Goal: Information Seeking & Learning: Compare options

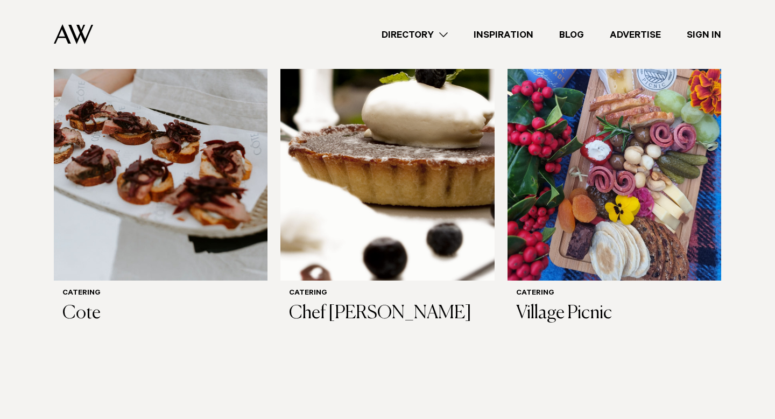
scroll to position [1150, 0]
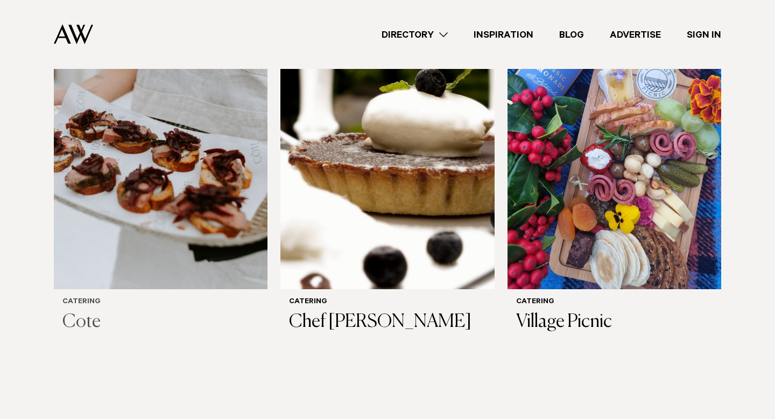
click at [91, 321] on h3 "Cote" at bounding box center [160, 322] width 196 height 22
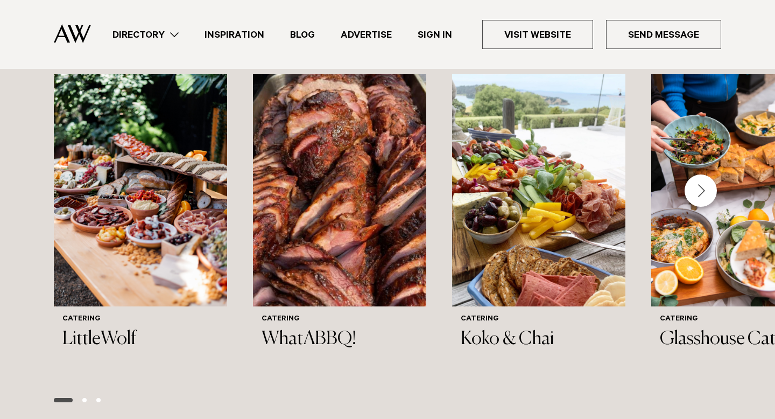
scroll to position [1014, 0]
click at [704, 196] on div "Next slide" at bounding box center [700, 190] width 32 height 32
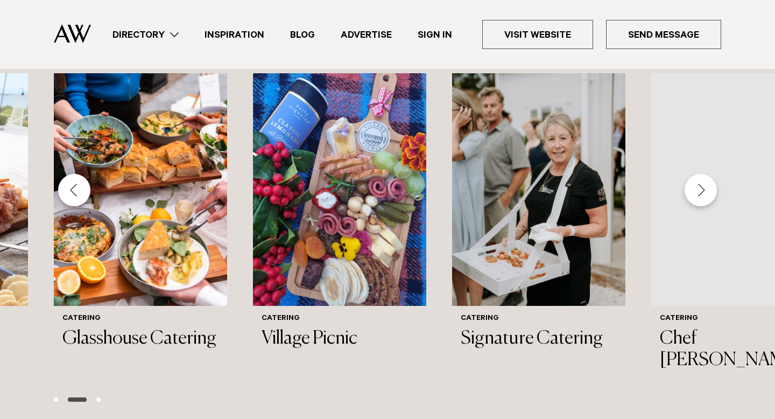
click at [704, 196] on div "Next slide" at bounding box center [700, 190] width 32 height 32
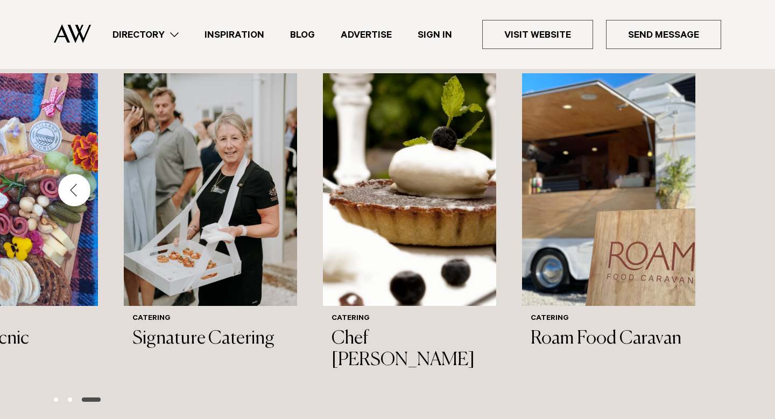
click at [78, 192] on div "Previous slide" at bounding box center [74, 190] width 32 height 32
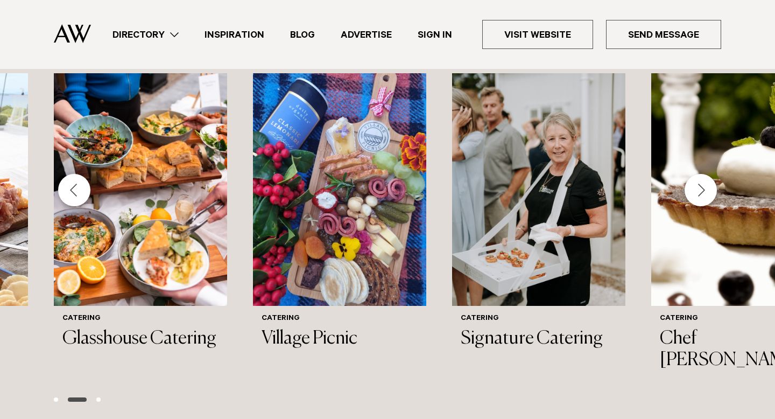
click at [78, 192] on div "Previous slide" at bounding box center [74, 190] width 32 height 32
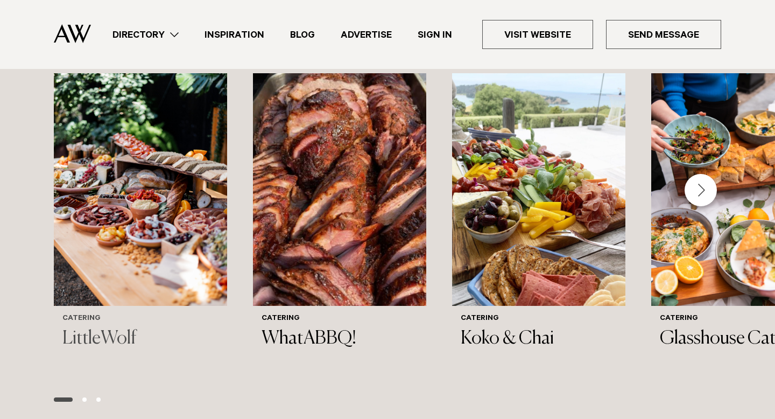
click at [100, 254] on img "1 / 8" at bounding box center [140, 189] width 173 height 232
click at [371, 241] on img "2 / 8" at bounding box center [339, 189] width 173 height 232
click at [489, 334] on h3 "Koko & Chai" at bounding box center [539, 339] width 156 height 22
click at [700, 188] on div "Next slide" at bounding box center [700, 190] width 32 height 32
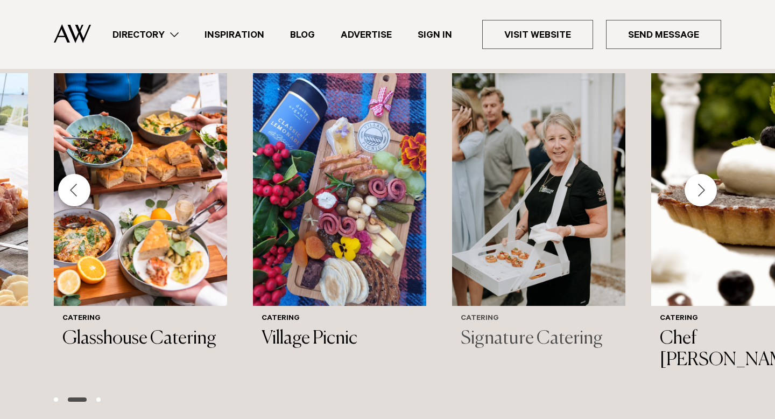
click at [505, 349] on h3 "Signature Catering" at bounding box center [539, 339] width 156 height 22
click at [696, 180] on div "Next slide" at bounding box center [700, 190] width 32 height 32
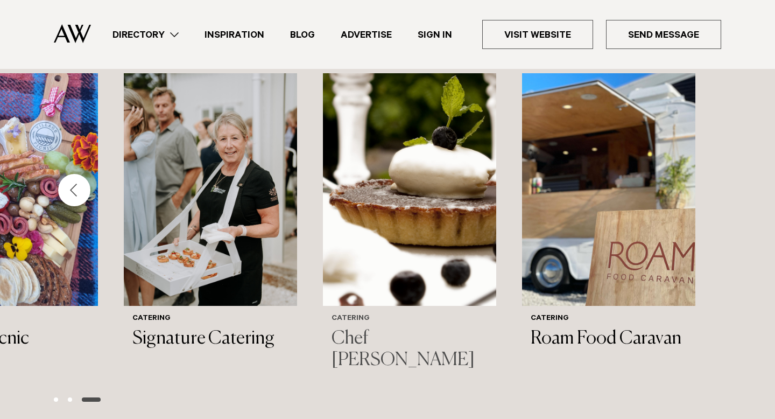
click at [373, 341] on h3 "Chef [PERSON_NAME]" at bounding box center [409, 350] width 156 height 44
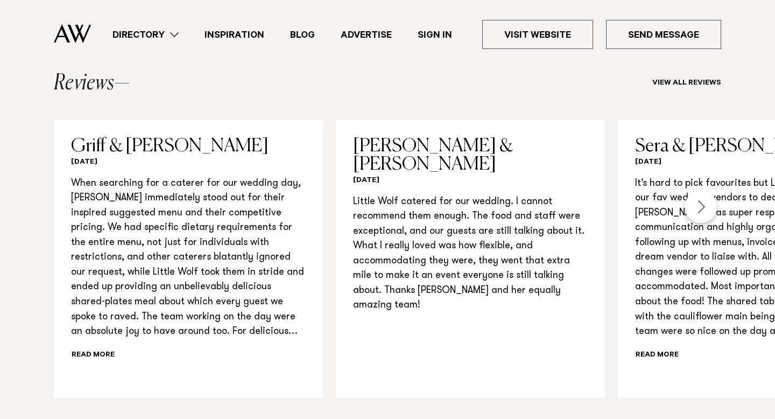
scroll to position [987, 0]
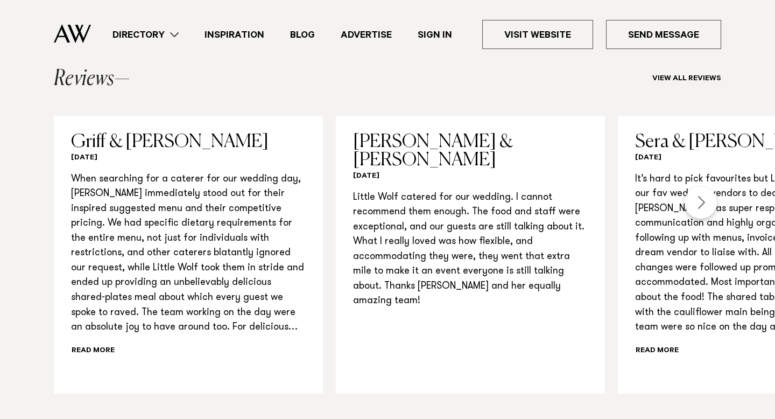
click at [695, 211] on div "Next slide" at bounding box center [700, 202] width 32 height 32
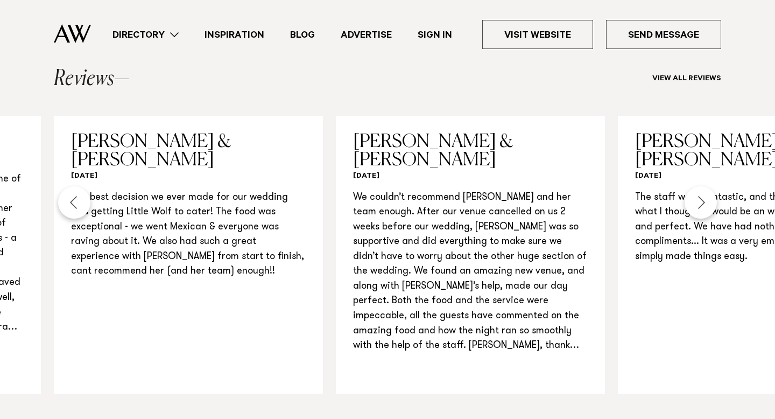
click at [695, 211] on div "Next slide" at bounding box center [700, 202] width 32 height 32
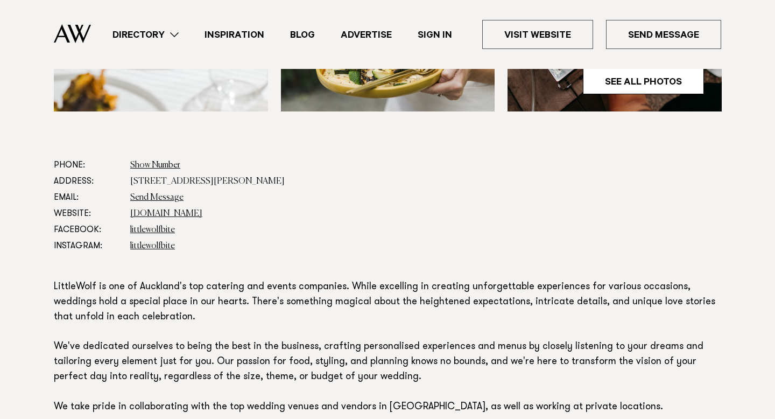
scroll to position [448, 0]
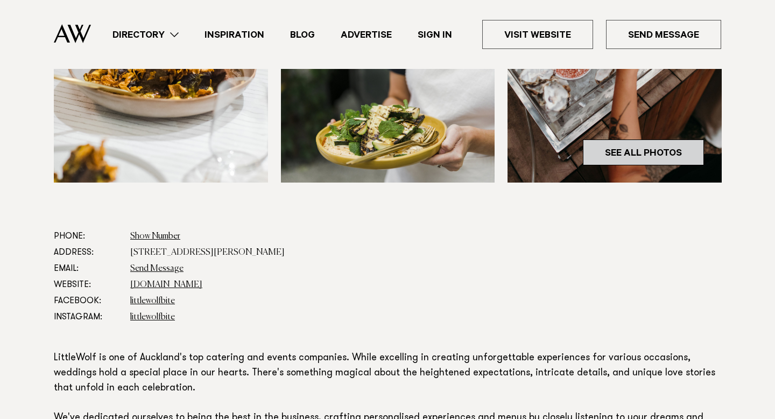
click at [675, 144] on link "See All Photos" at bounding box center [643, 152] width 121 height 26
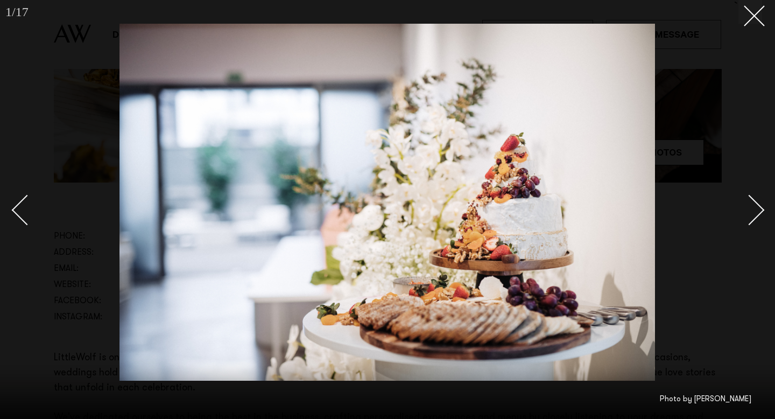
click at [749, 217] on div "Next slide" at bounding box center [749, 210] width 31 height 31
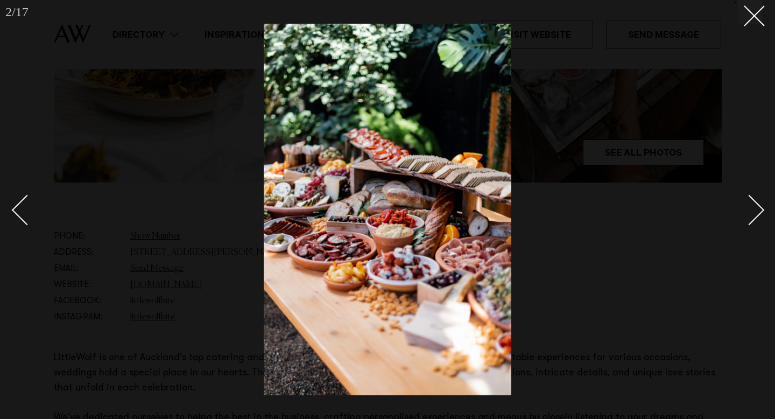
click at [749, 217] on div "Next slide" at bounding box center [749, 210] width 31 height 31
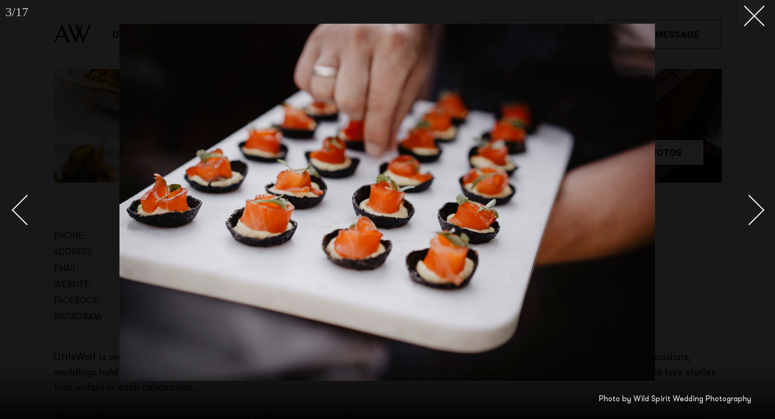
click at [749, 217] on div "Next slide" at bounding box center [749, 210] width 31 height 31
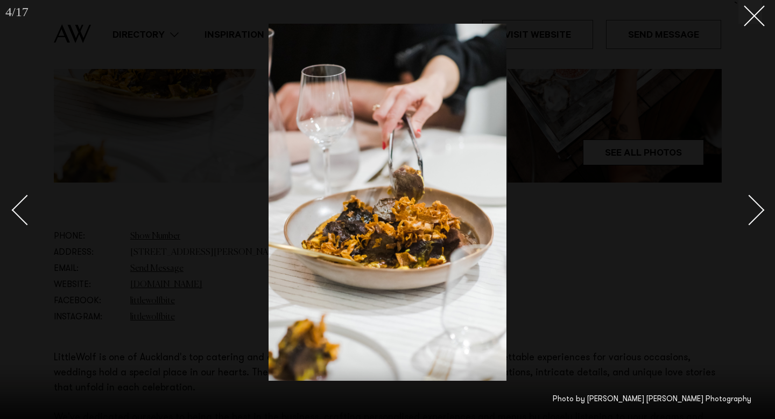
click at [749, 217] on div "Next slide" at bounding box center [749, 210] width 31 height 31
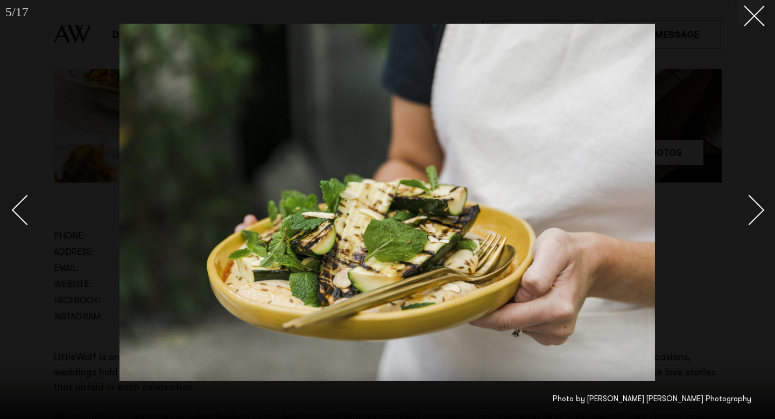
click at [749, 217] on div "Next slide" at bounding box center [749, 210] width 31 height 31
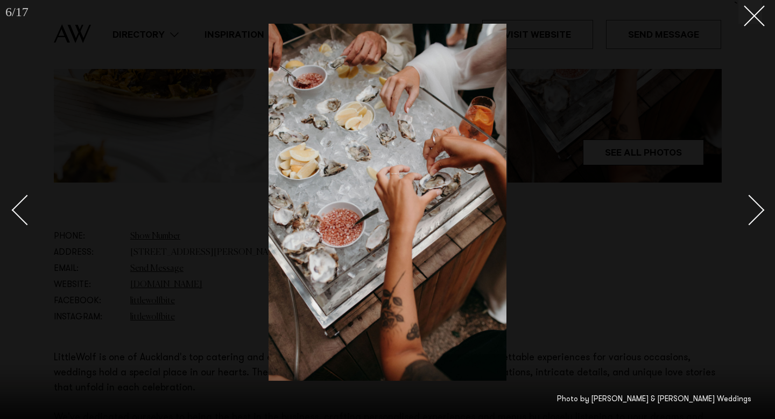
click at [749, 217] on div "Next slide" at bounding box center [749, 210] width 31 height 31
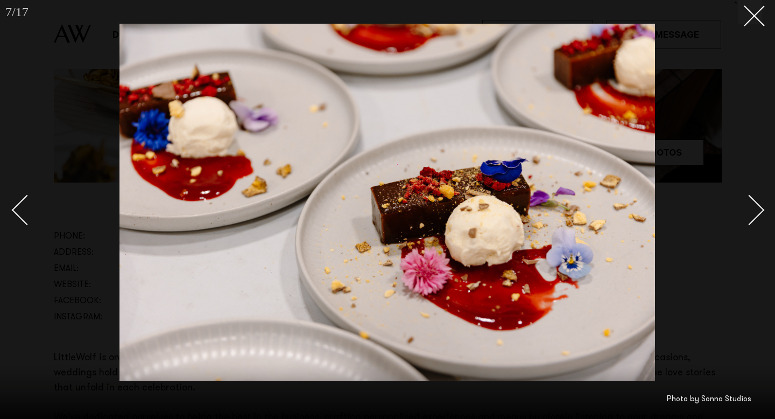
click at [756, 221] on link at bounding box center [743, 209] width 38 height 54
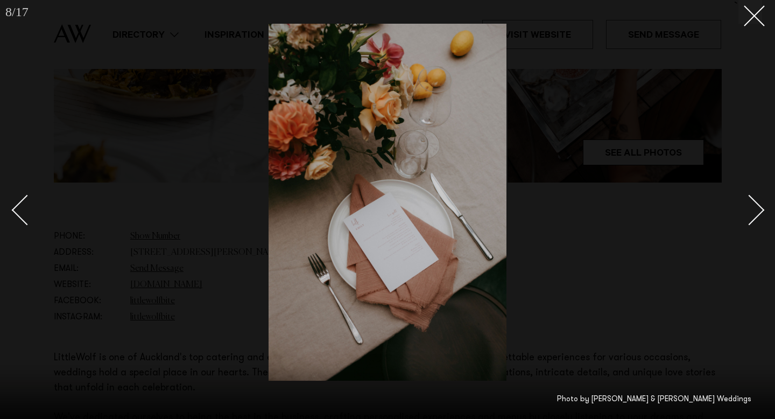
click at [756, 221] on link at bounding box center [743, 209] width 38 height 54
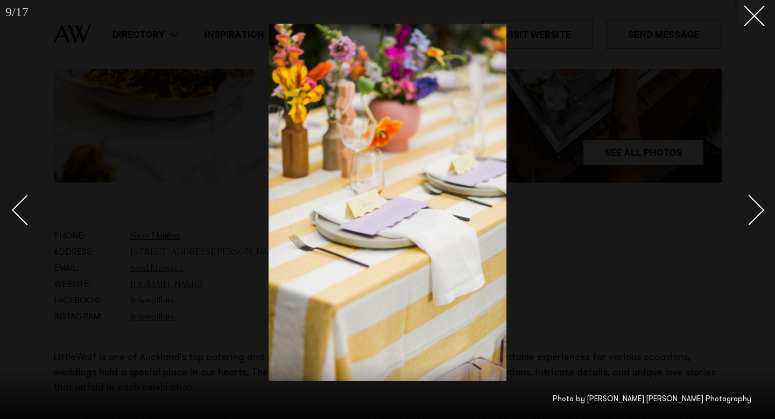
click at [756, 221] on link at bounding box center [743, 209] width 38 height 54
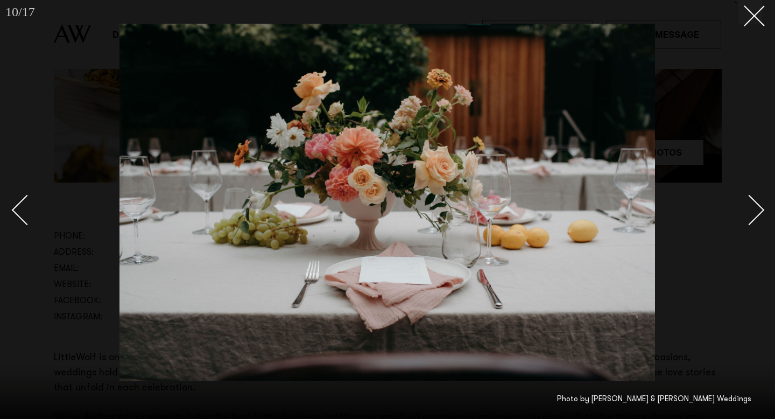
click at [756, 221] on link at bounding box center [743, 209] width 38 height 54
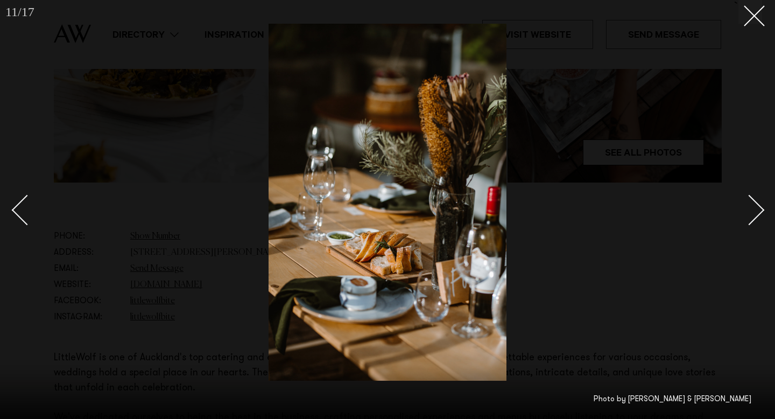
click at [756, 221] on link at bounding box center [743, 209] width 38 height 54
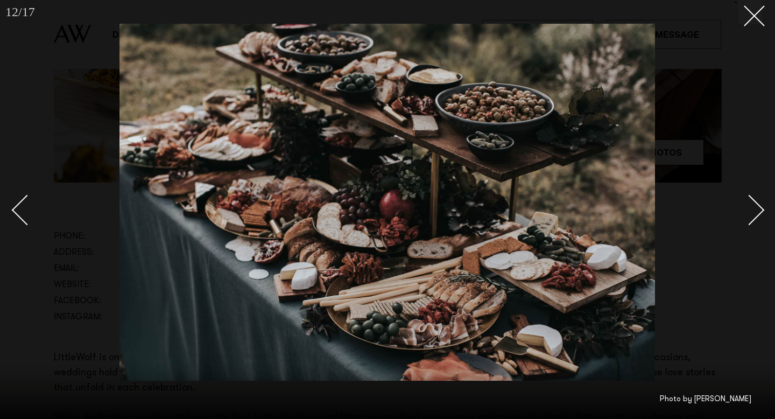
click at [756, 221] on link at bounding box center [743, 209] width 38 height 54
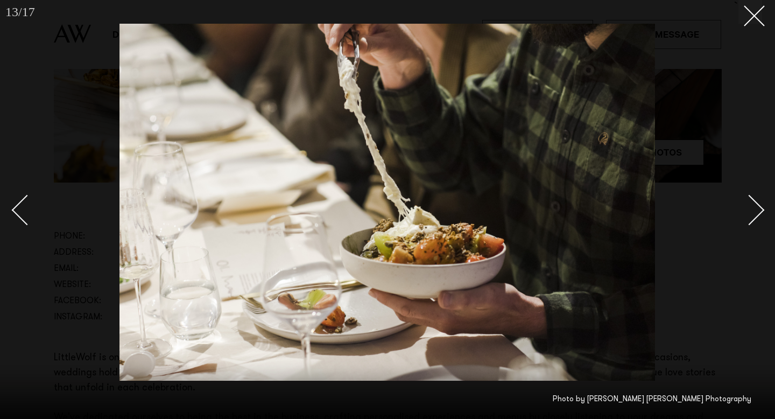
click at [761, 217] on link at bounding box center [743, 209] width 38 height 54
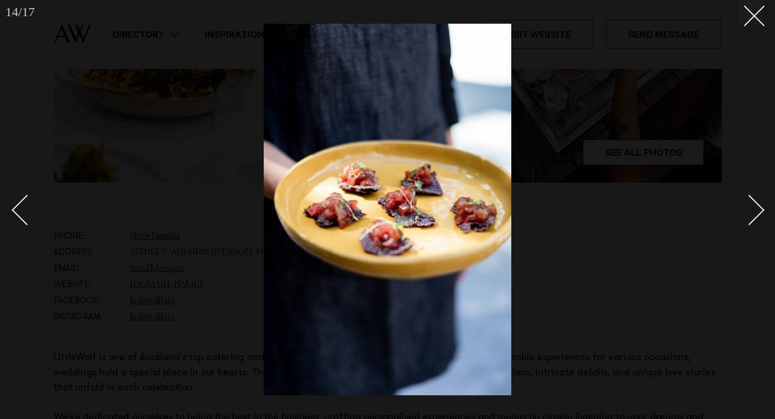
click at [754, 208] on div "Next slide" at bounding box center [749, 210] width 31 height 31
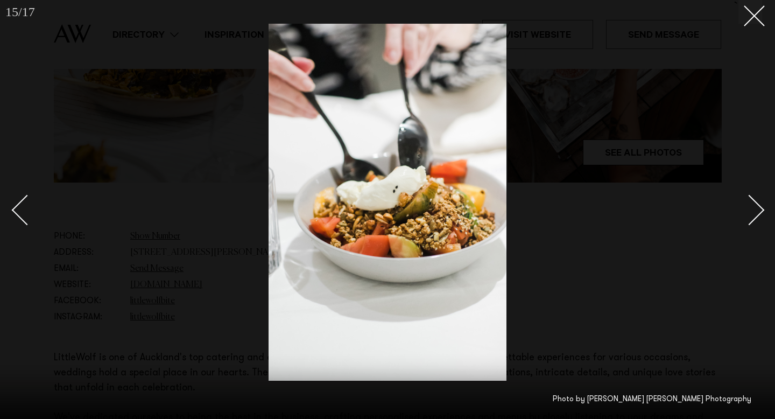
click at [754, 208] on div "Next slide" at bounding box center [749, 210] width 31 height 31
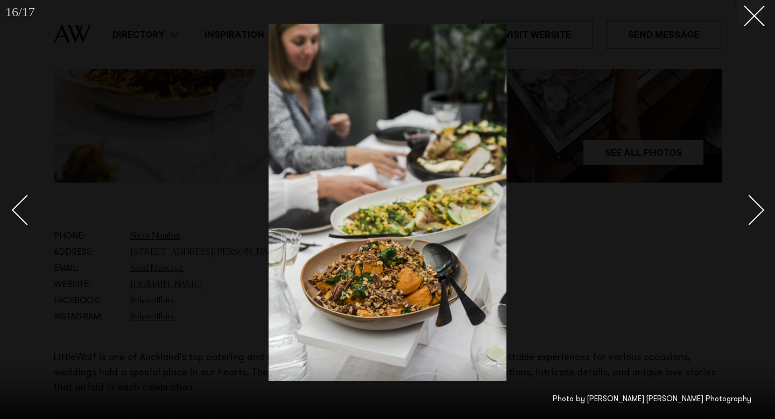
click at [754, 208] on div "Next slide" at bounding box center [749, 210] width 31 height 31
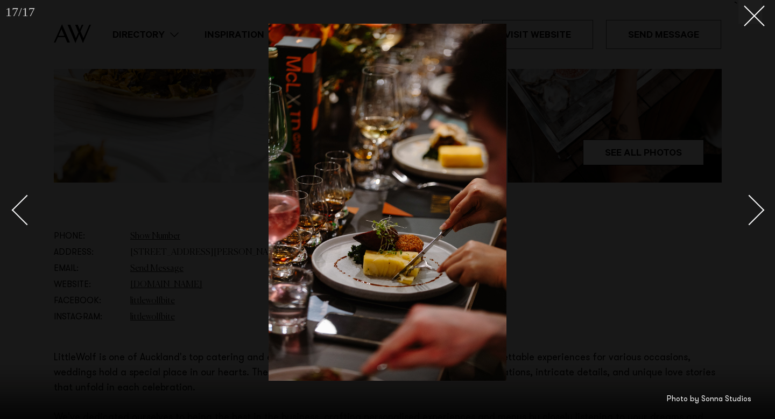
click at [754, 208] on div "Next slide" at bounding box center [749, 210] width 31 height 31
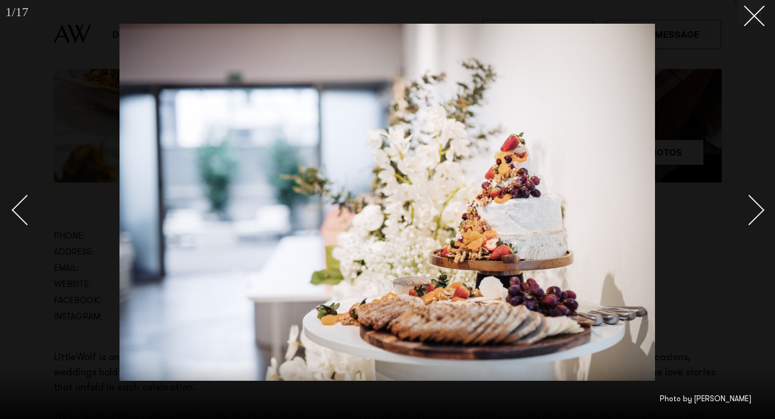
click at [754, 208] on div "Next slide" at bounding box center [749, 210] width 31 height 31
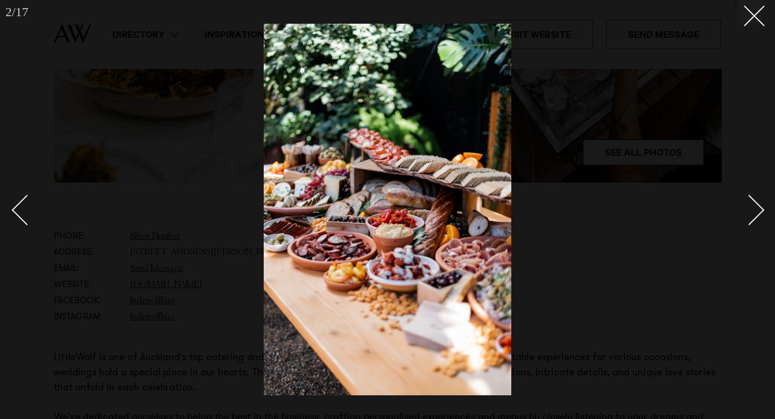
click at [754, 208] on div "Next slide" at bounding box center [749, 210] width 31 height 31
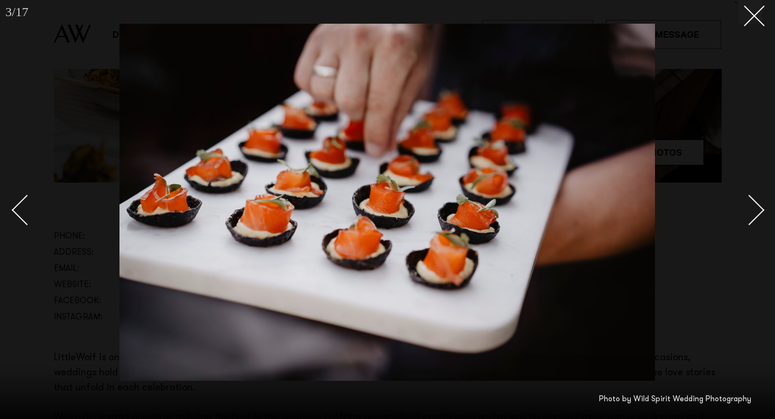
click at [754, 208] on div "Next slide" at bounding box center [749, 210] width 31 height 31
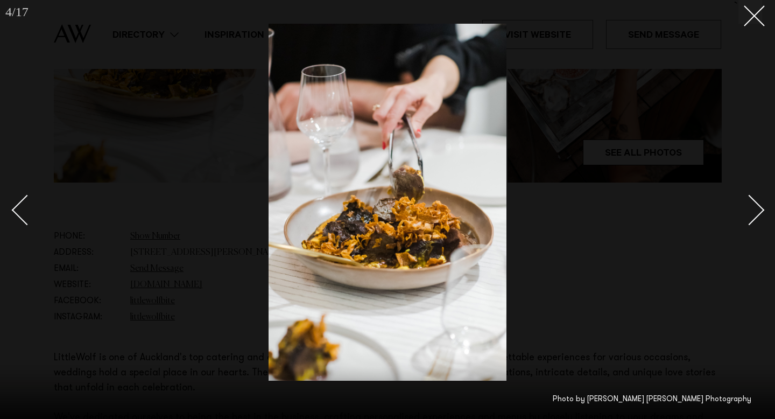
click at [754, 208] on div "Next slide" at bounding box center [749, 210] width 31 height 31
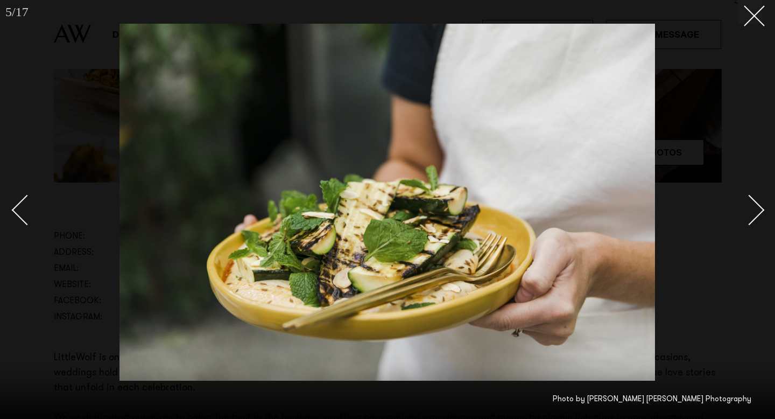
click at [754, 208] on div "Next slide" at bounding box center [749, 210] width 31 height 31
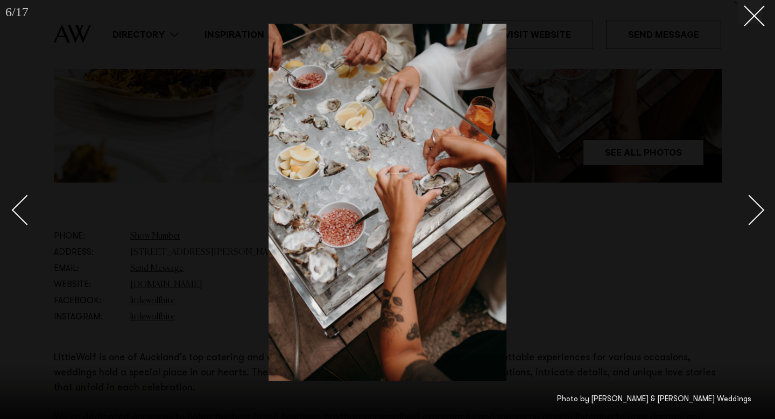
click at [754, 208] on div "Next slide" at bounding box center [749, 210] width 31 height 31
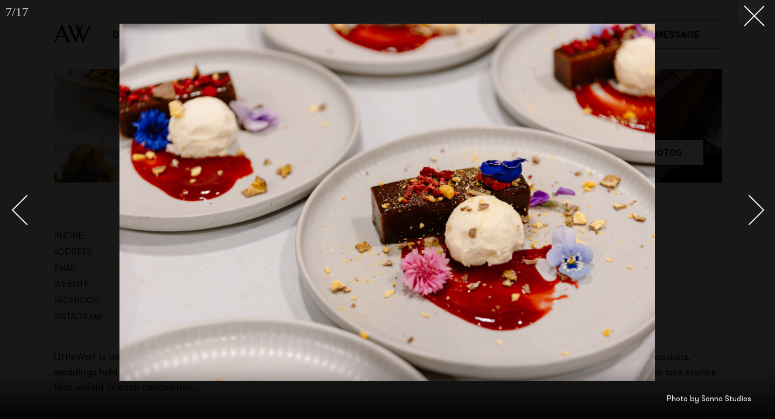
click at [754, 208] on div "Next slide" at bounding box center [749, 210] width 31 height 31
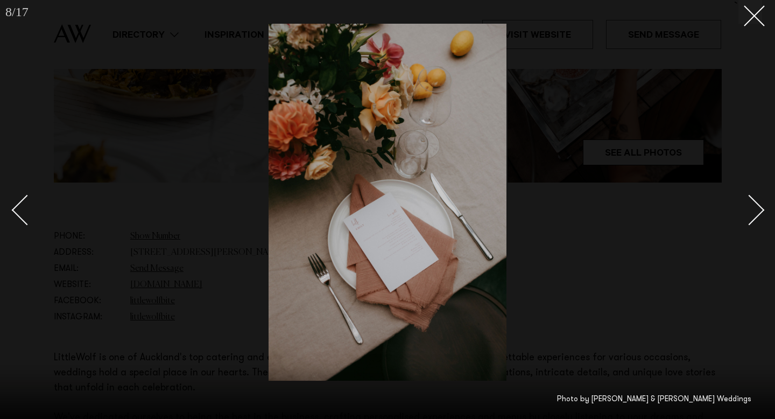
click at [423, 265] on img at bounding box center [387, 202] width 238 height 357
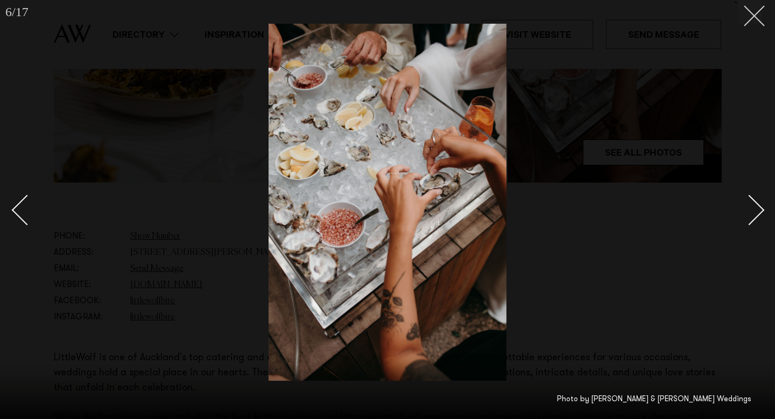
click at [751, 20] on button at bounding box center [750, 12] width 24 height 24
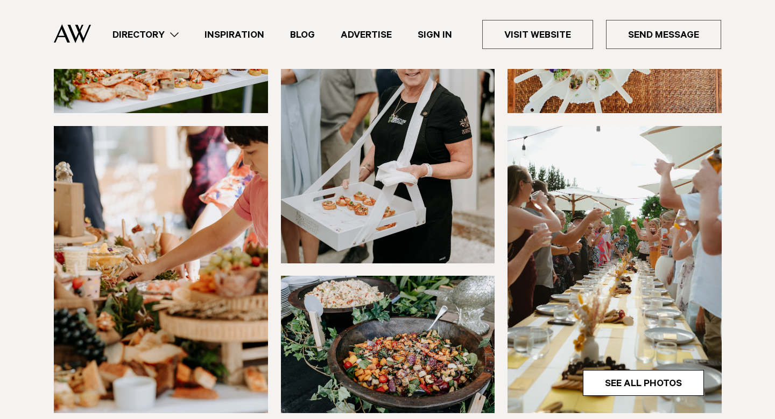
scroll to position [222, 0]
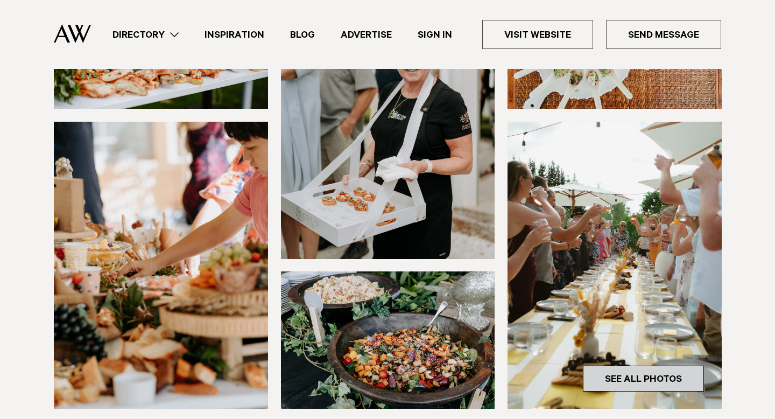
click at [652, 380] on link "See All Photos" at bounding box center [643, 378] width 121 height 26
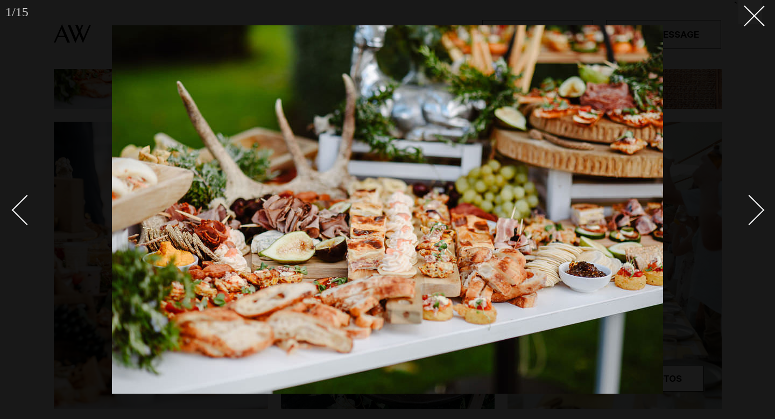
click at [751, 203] on div "Next slide" at bounding box center [749, 210] width 31 height 31
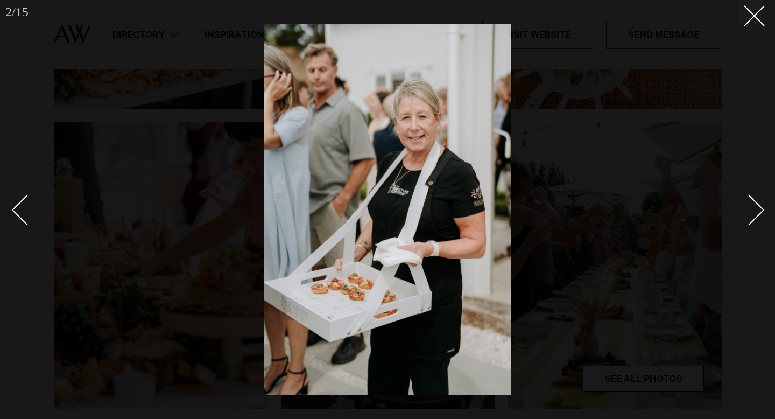
click at [751, 203] on div "Next slide" at bounding box center [749, 210] width 31 height 31
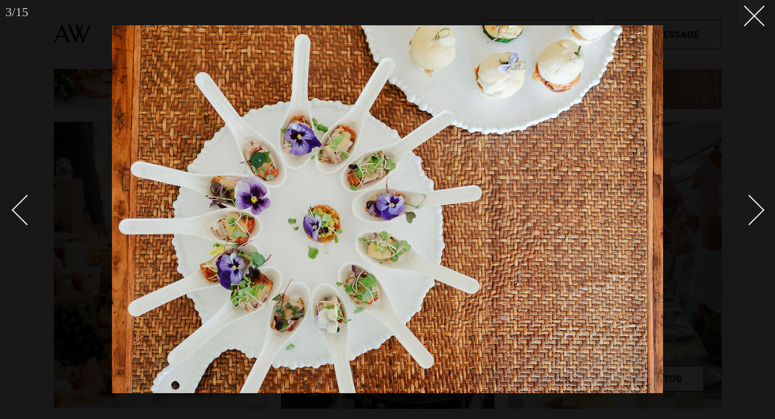
click at [751, 203] on div "Next slide" at bounding box center [749, 210] width 31 height 31
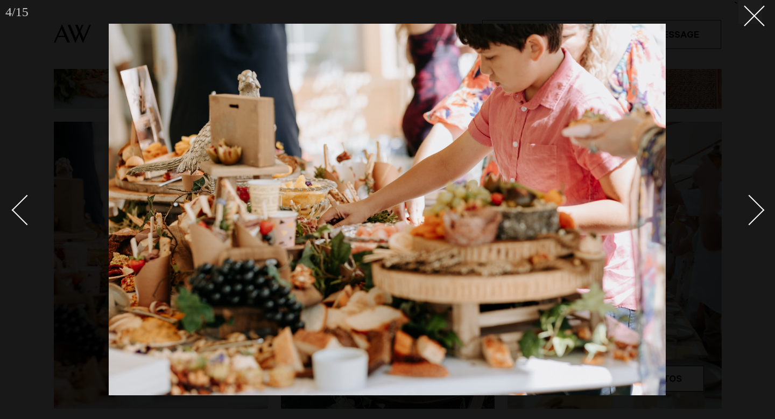
click at [751, 203] on div "Next slide" at bounding box center [749, 210] width 31 height 31
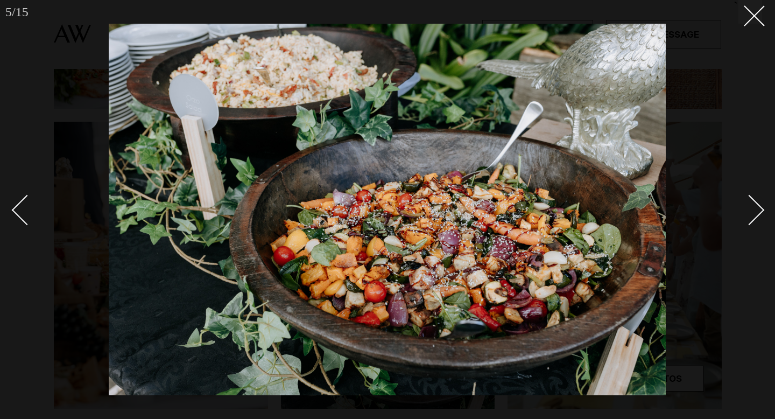
click at [751, 203] on div "Next slide" at bounding box center [749, 210] width 31 height 31
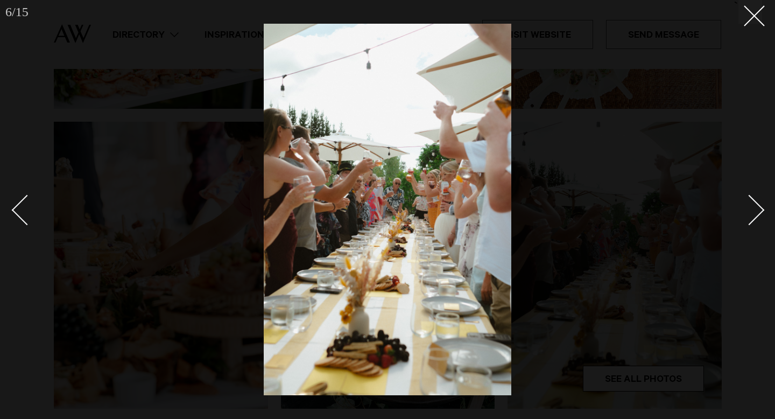
click at [751, 203] on div "Next slide" at bounding box center [749, 210] width 31 height 31
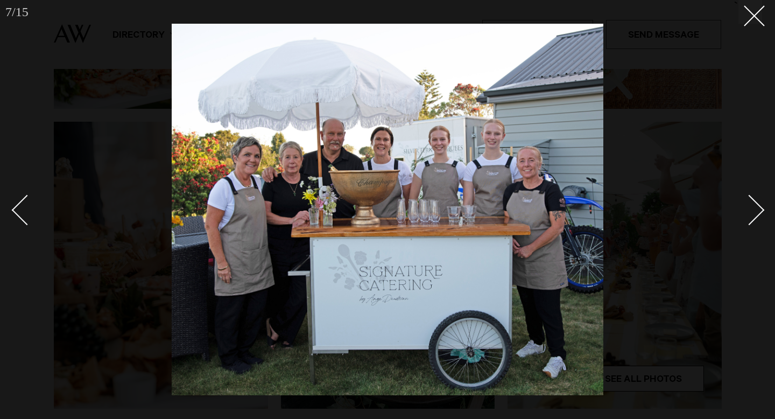
click at [766, 211] on div at bounding box center [387, 209] width 775 height 419
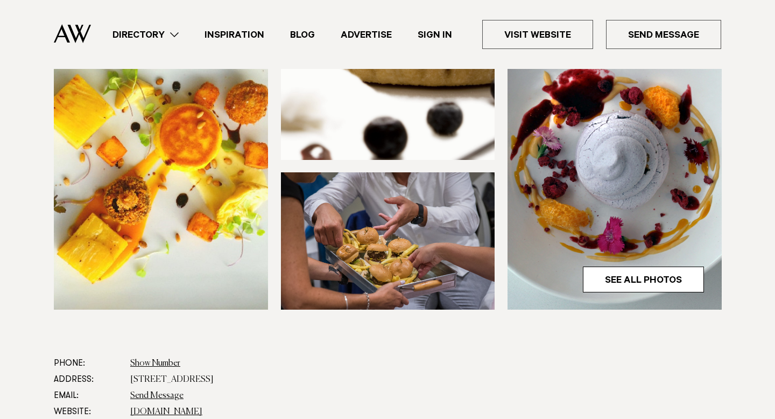
scroll to position [322, 0]
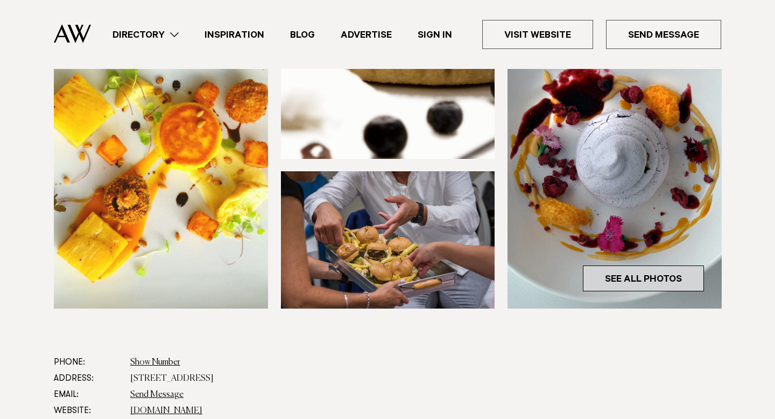
click at [627, 283] on link "See All Photos" at bounding box center [643, 278] width 121 height 26
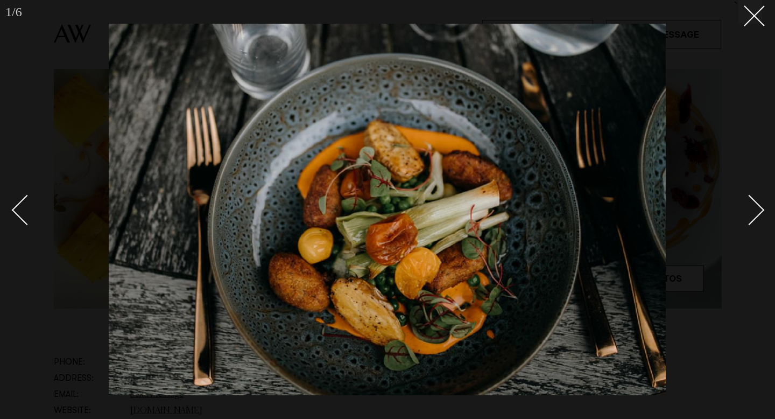
click at [761, 214] on link at bounding box center [743, 209] width 38 height 54
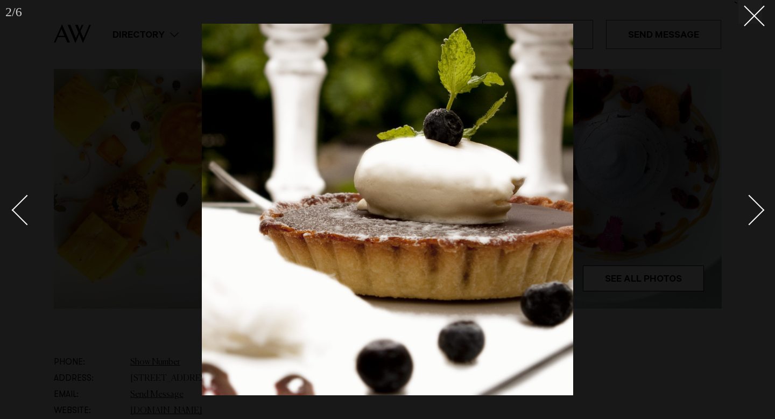
click at [761, 214] on link at bounding box center [743, 209] width 38 height 54
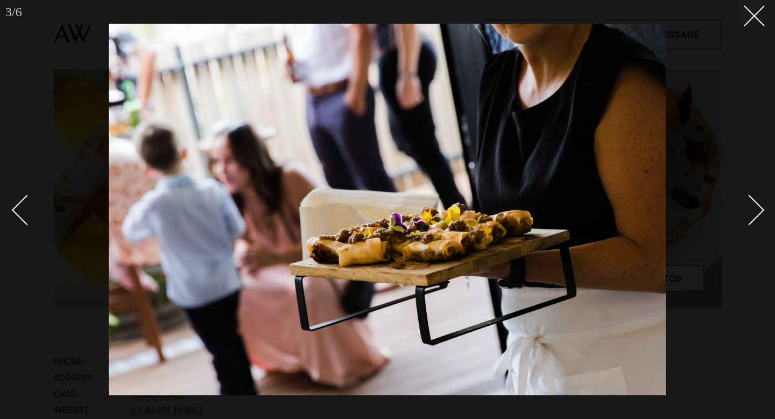
click at [761, 214] on link at bounding box center [743, 209] width 38 height 54
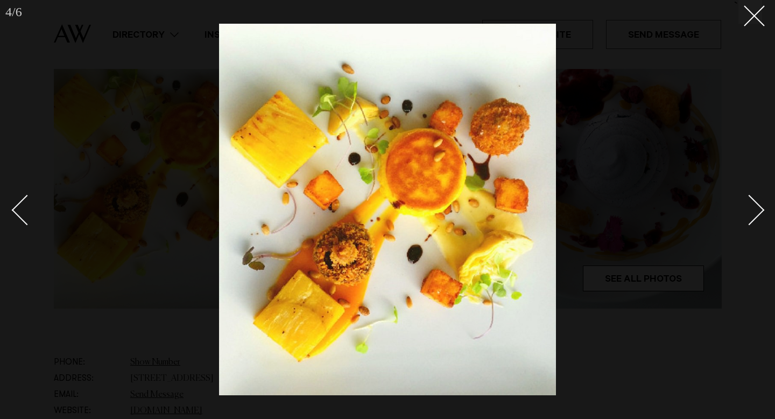
click at [761, 214] on link at bounding box center [743, 209] width 38 height 54
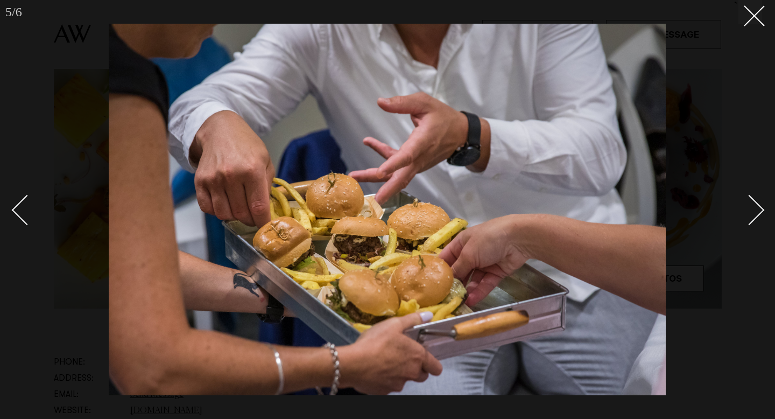
click at [761, 214] on link at bounding box center [743, 209] width 38 height 54
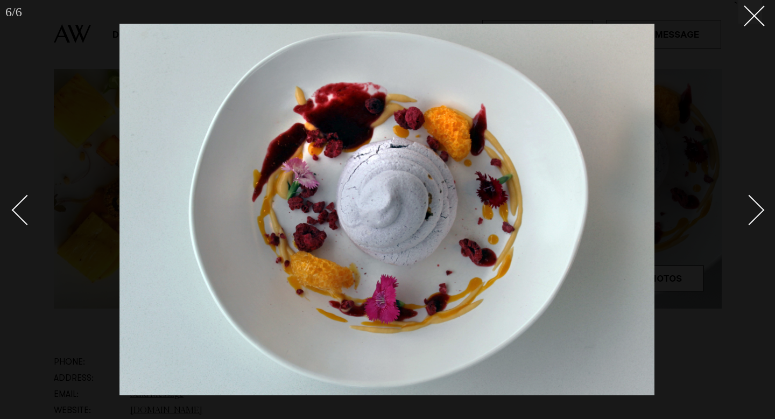
click at [761, 214] on link at bounding box center [743, 209] width 38 height 54
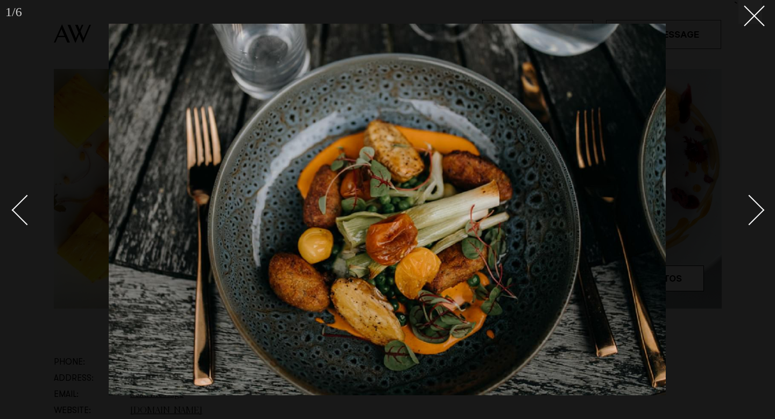
click at [761, 214] on link at bounding box center [743, 209] width 38 height 54
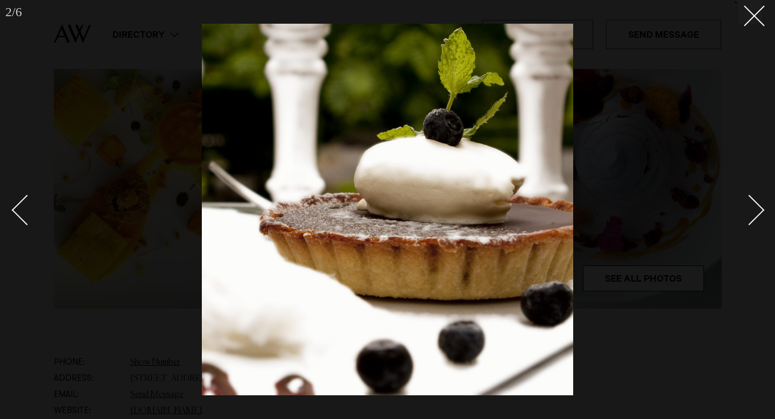
click at [761, 214] on link at bounding box center [743, 209] width 38 height 54
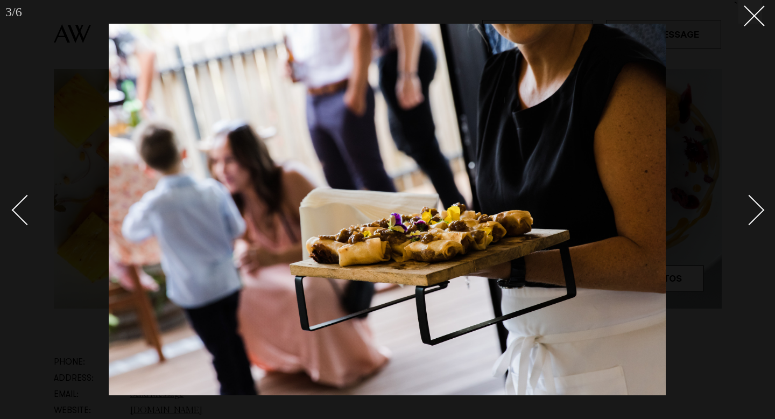
click at [761, 214] on link at bounding box center [743, 209] width 38 height 54
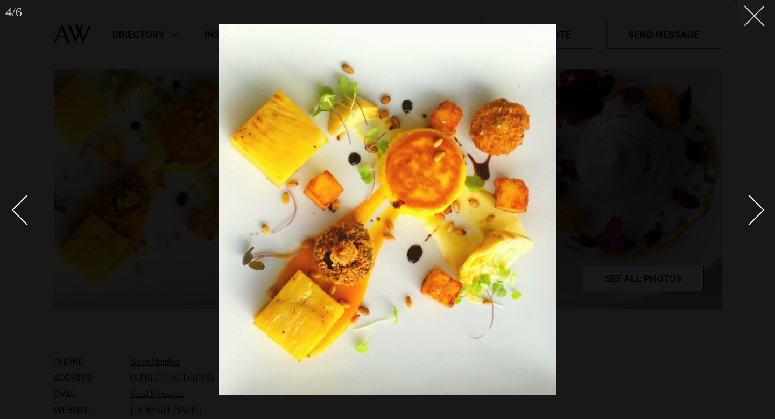
click at [753, 22] on button at bounding box center [750, 12] width 24 height 24
